Goal: Information Seeking & Learning: Learn about a topic

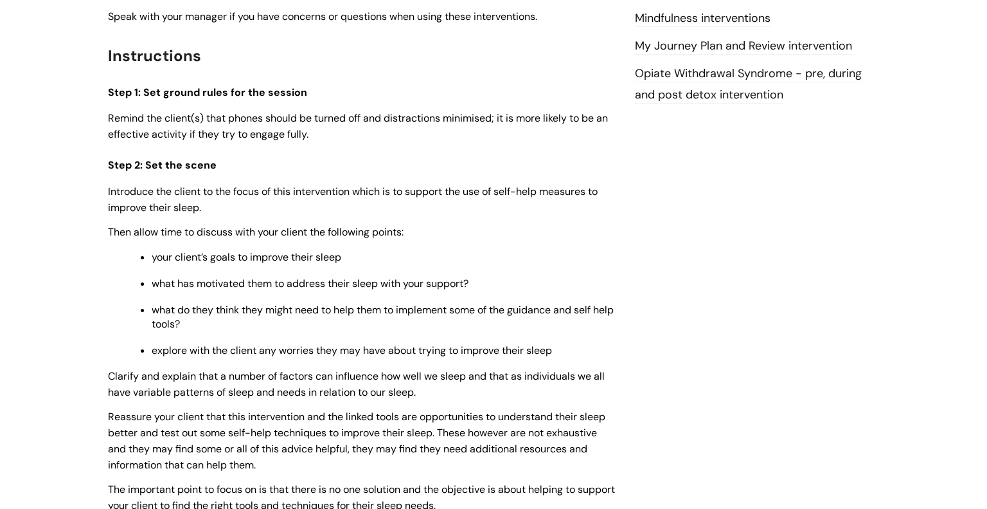
scroll to position [1573, 0]
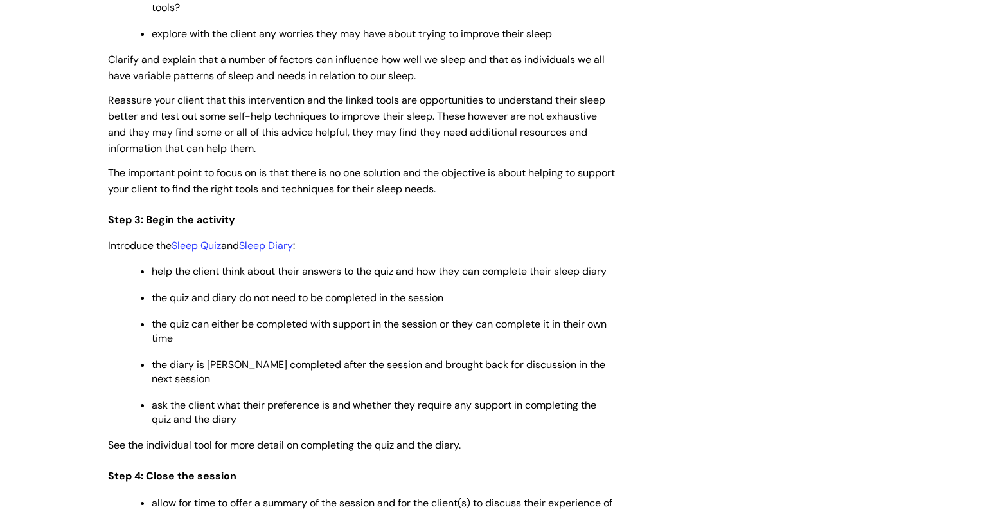
scroll to position [1888, 0]
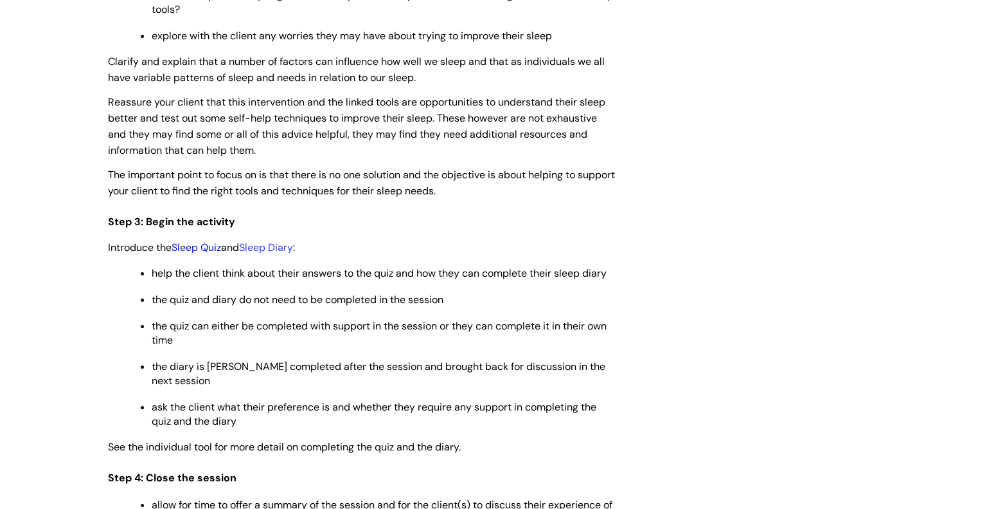
click at [199, 254] on link "Sleep Quiz" at bounding box center [197, 247] width 50 height 14
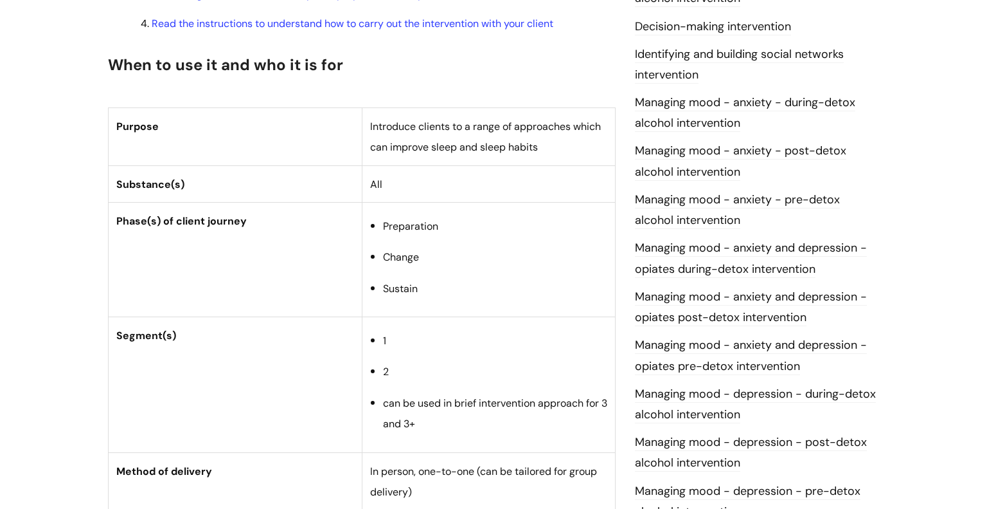
scroll to position [0, 0]
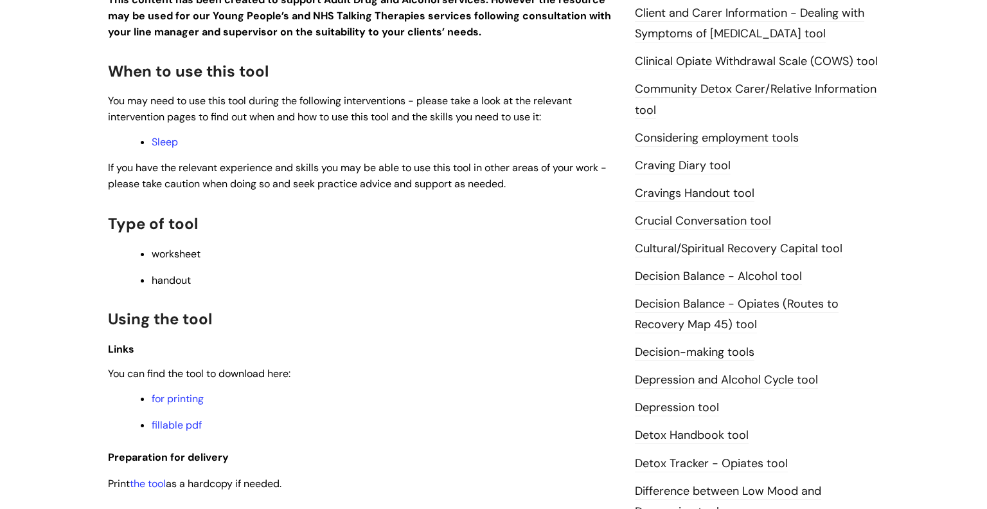
scroll to position [399, 0]
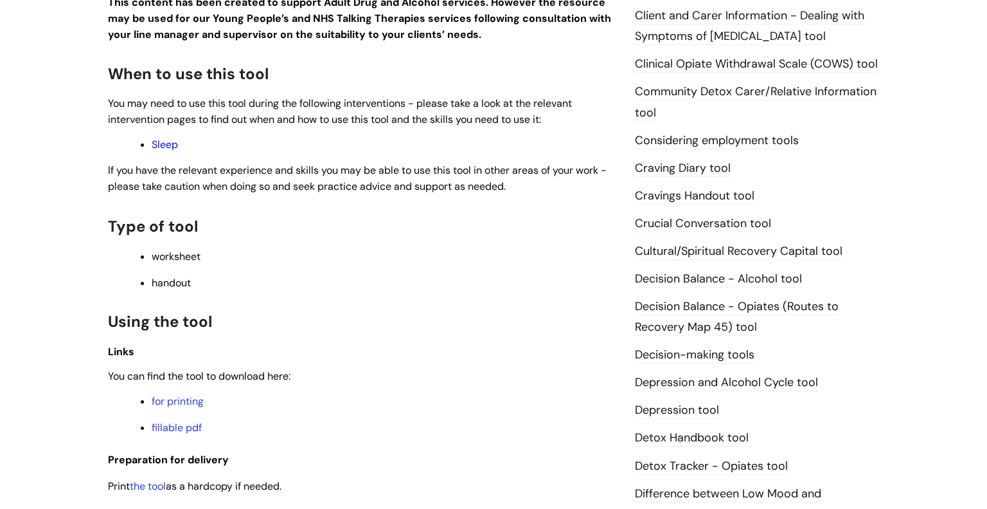
click at [164, 150] on link "Sleep" at bounding box center [165, 145] width 26 height 14
click at [184, 429] on link "fillable pdf" at bounding box center [177, 427] width 50 height 14
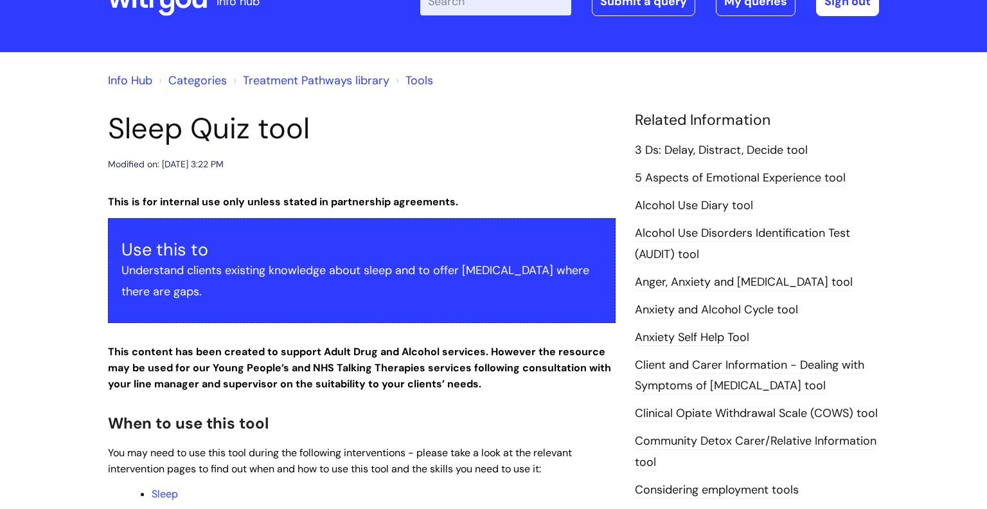
scroll to position [0, 0]
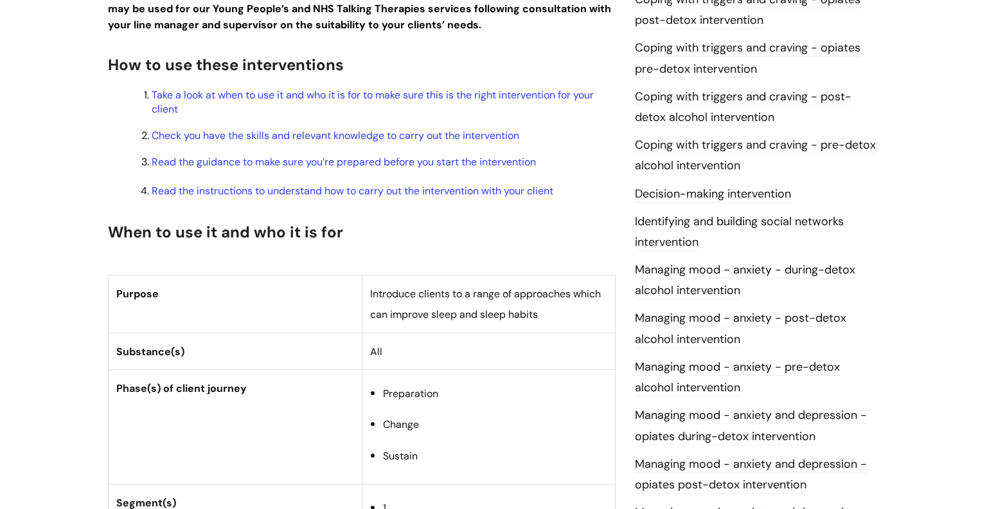
scroll to position [424, 0]
